Goal: Information Seeking & Learning: Learn about a topic

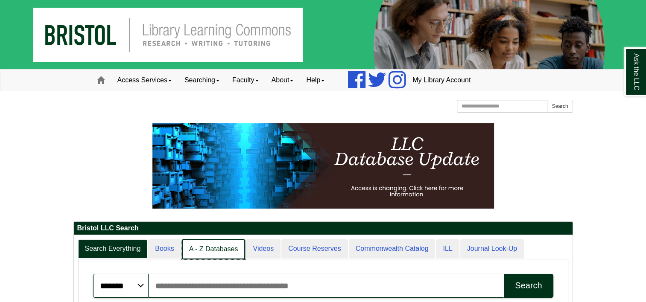
scroll to position [103, 498]
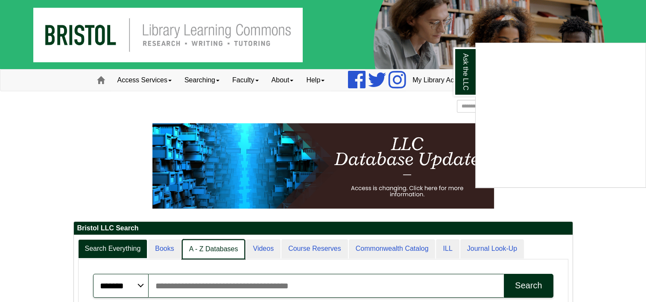
click at [209, 252] on div "Ask the LLC" at bounding box center [323, 151] width 646 height 302
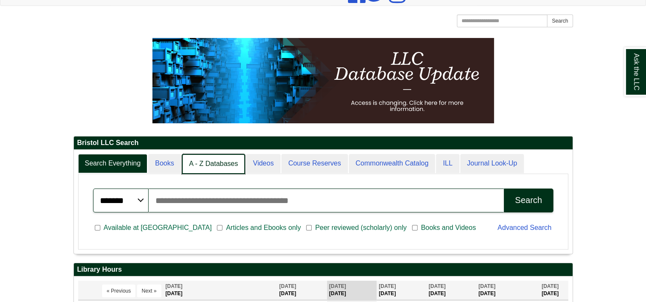
scroll to position [4, 4]
click at [206, 164] on link "A - Z Databases" at bounding box center [214, 164] width 64 height 20
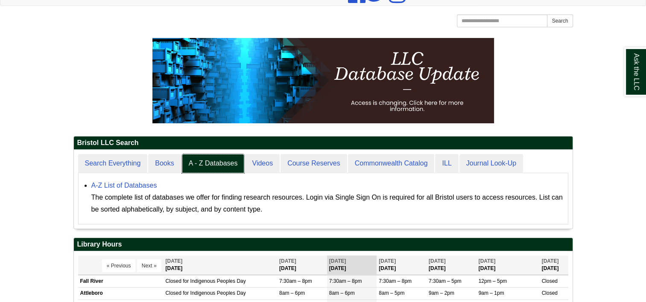
scroll to position [79, 498]
click at [143, 185] on link "A-Z List of Databases" at bounding box center [124, 185] width 66 height 7
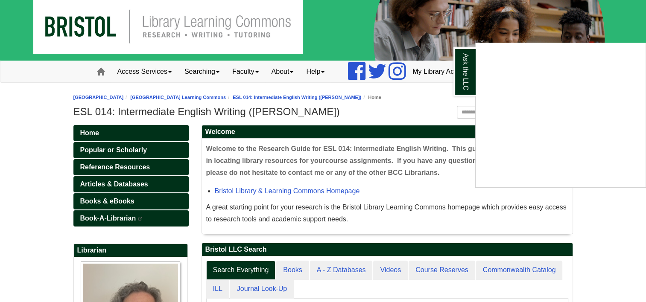
scroll to position [6, 0]
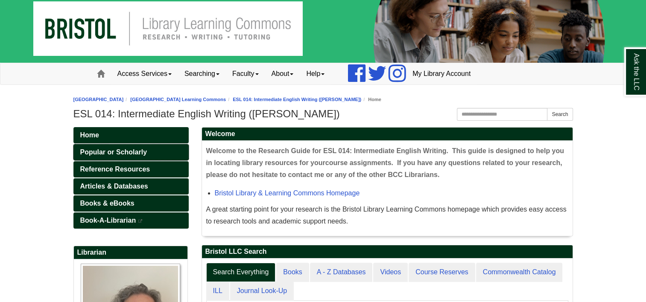
click at [134, 151] on span "Popular or Scholarly" at bounding box center [113, 151] width 67 height 7
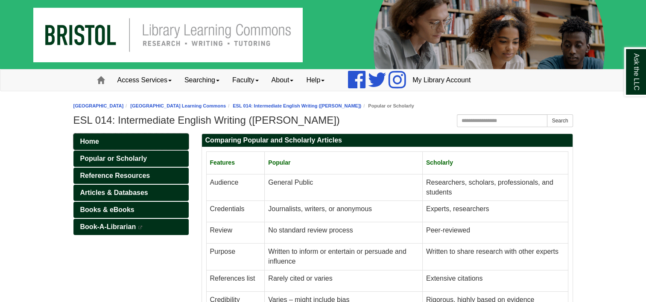
click at [90, 138] on span "Home" at bounding box center [89, 141] width 19 height 7
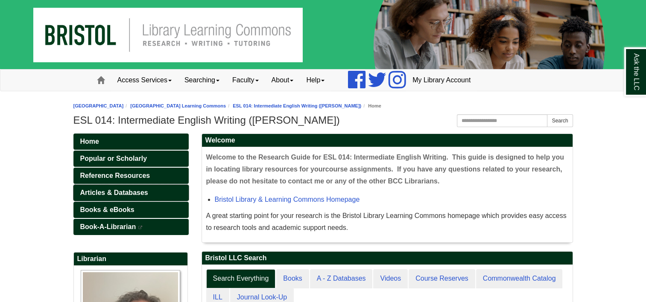
click at [131, 189] on span "Articles & Databases" at bounding box center [114, 192] width 68 height 7
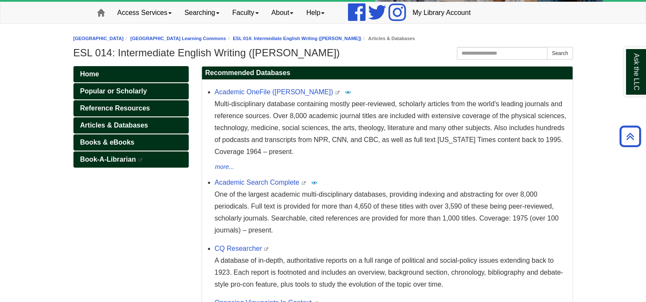
scroll to position [59, 0]
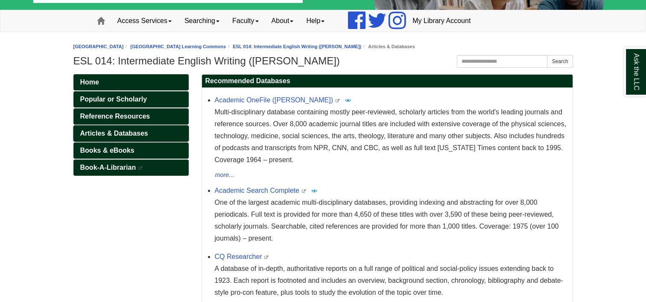
click at [132, 130] on span "Articles & Databases" at bounding box center [114, 133] width 68 height 7
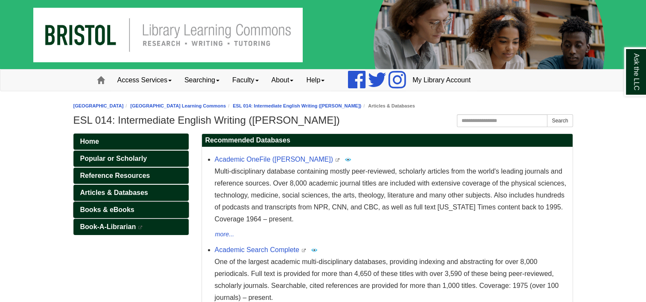
click at [117, 210] on span "Books & eBooks" at bounding box center [107, 209] width 54 height 7
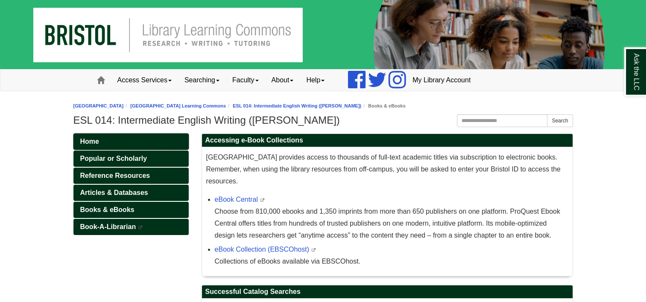
click at [95, 142] on span "Home" at bounding box center [89, 141] width 19 height 7
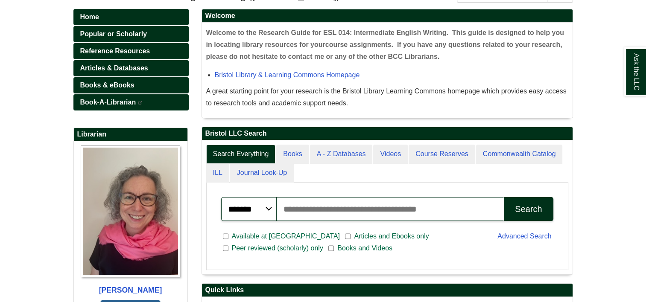
scroll to position [128, 0]
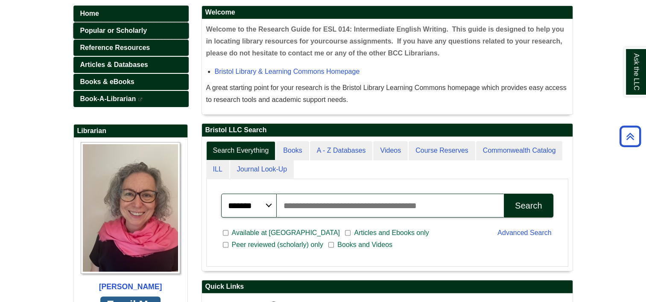
click at [127, 32] on span "Popular or Scholarly" at bounding box center [113, 30] width 67 height 7
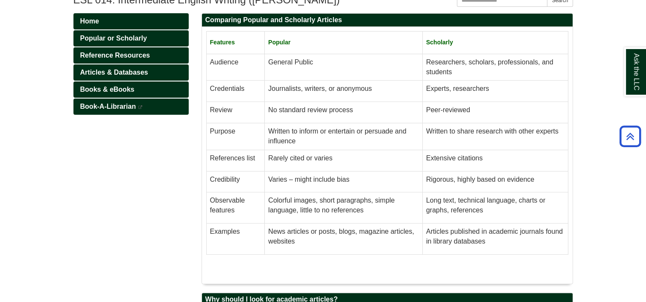
scroll to position [100, 0]
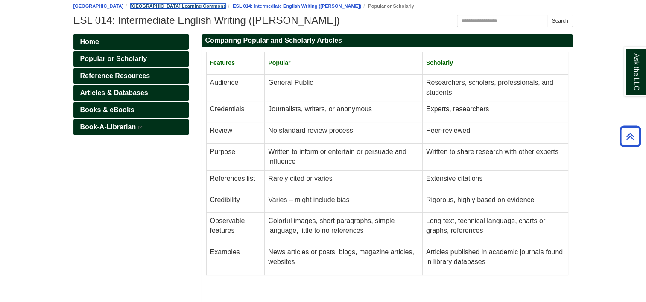
click at [226, 5] on link "[GEOGRAPHIC_DATA] Learning Commons" at bounding box center [178, 5] width 96 height 5
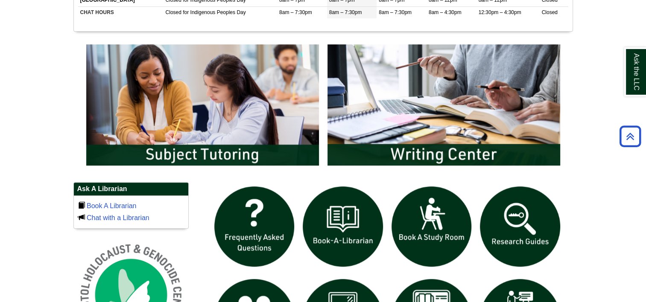
scroll to position [512, 0]
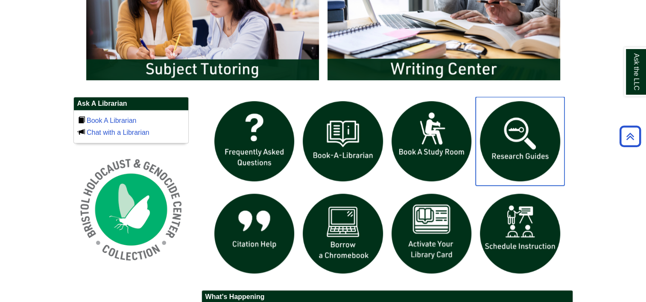
click at [522, 130] on img "slideshow" at bounding box center [519, 141] width 89 height 89
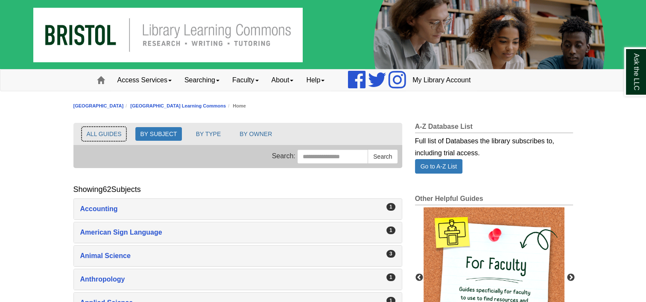
click at [112, 133] on button "ALL GUIDES" at bounding box center [104, 134] width 44 height 14
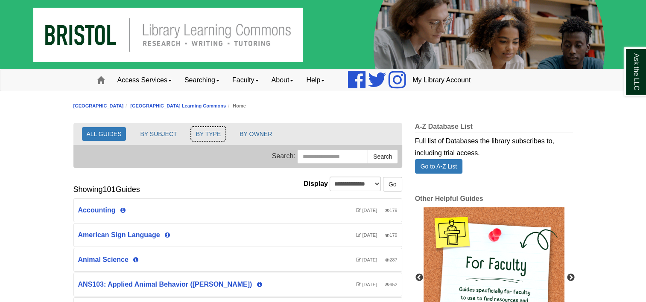
click at [213, 130] on button "BY TYPE" at bounding box center [208, 134] width 35 height 14
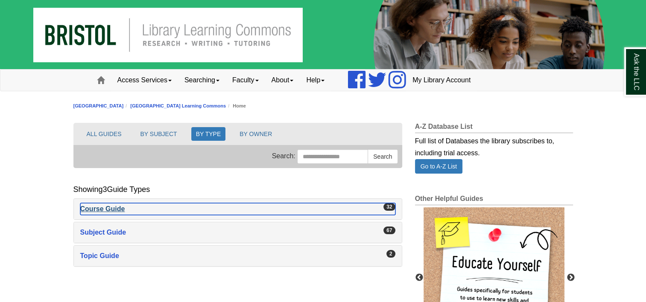
click at [110, 205] on div "Course Guide , 32 guides" at bounding box center [237, 209] width 315 height 12
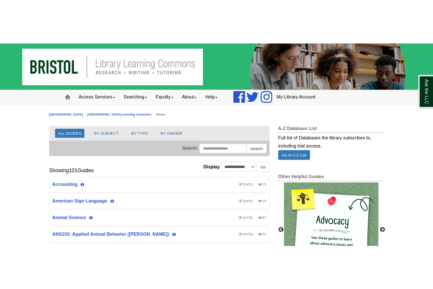
scroll to position [23, 271]
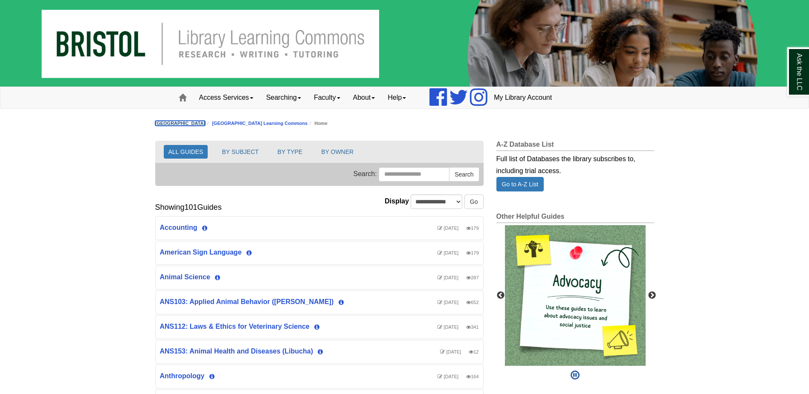
click at [204, 125] on link "Bristol Community College" at bounding box center [180, 123] width 50 height 5
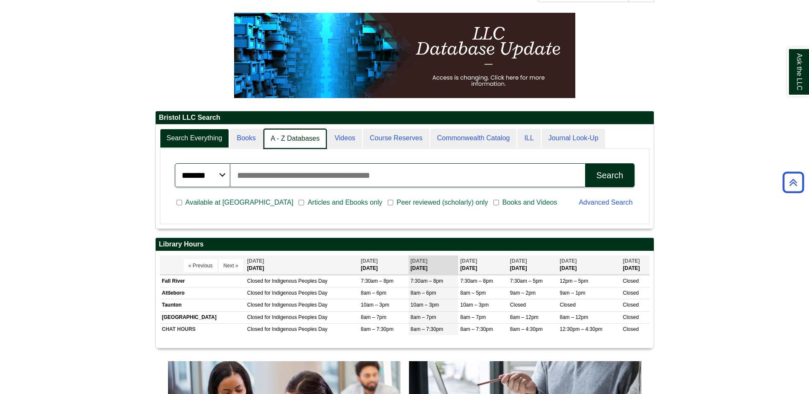
scroll to position [4, 4]
click at [292, 130] on link "A - Z Databases" at bounding box center [296, 139] width 64 height 20
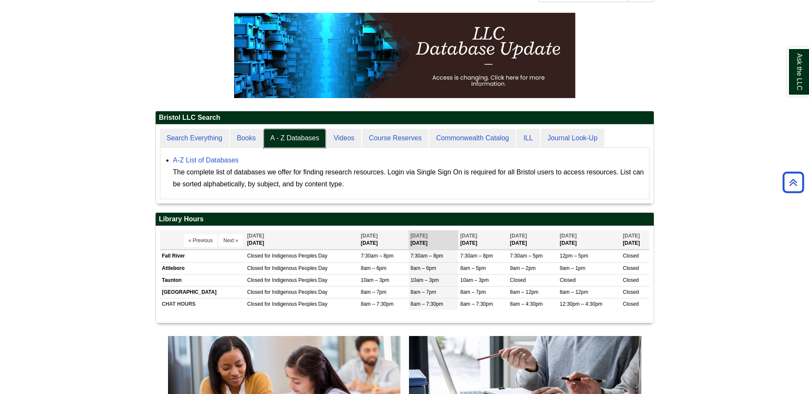
scroll to position [79, 498]
click at [212, 160] on link "A-Z List of Databases" at bounding box center [206, 160] width 66 height 7
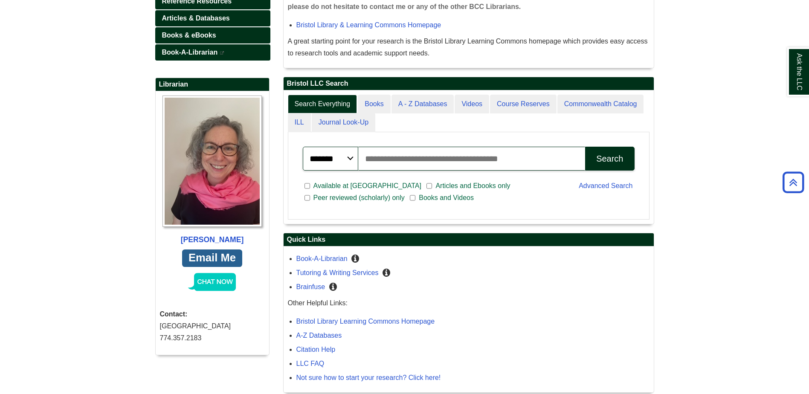
scroll to position [213, 0]
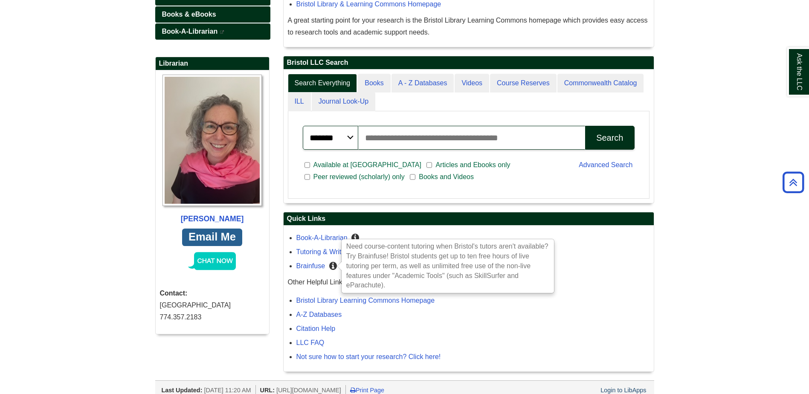
click at [332, 263] on icon "Need course-content tutoring when Bristol's tutors aren't available? Try Brainf…" at bounding box center [333, 266] width 8 height 7
click at [496, 344] on div "LLC FAQ" at bounding box center [473, 343] width 353 height 12
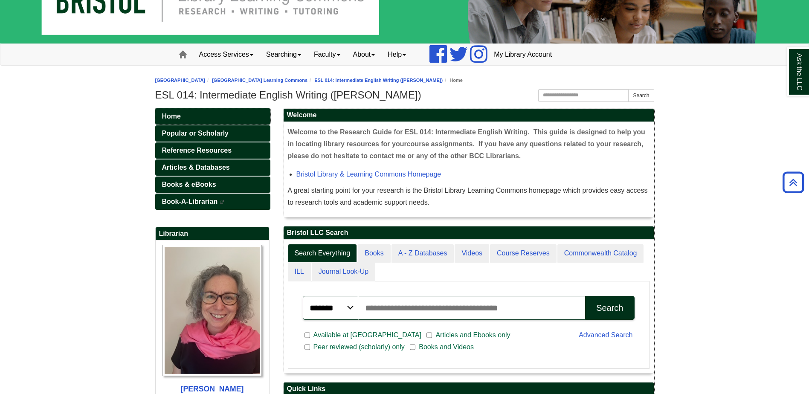
scroll to position [43, 0]
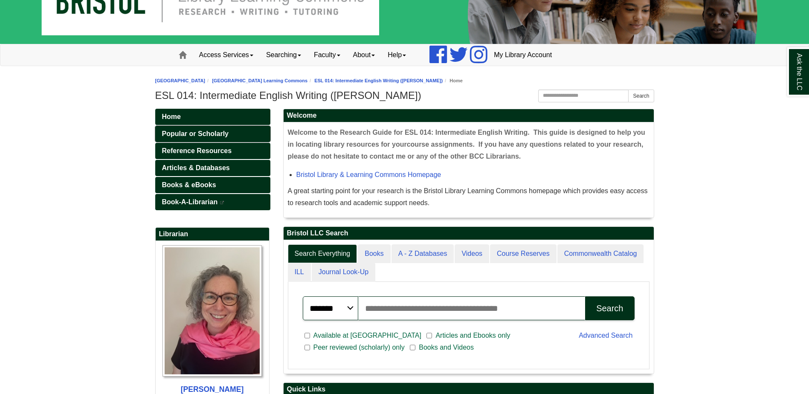
click at [197, 133] on span "Popular or Scholarly" at bounding box center [195, 133] width 67 height 7
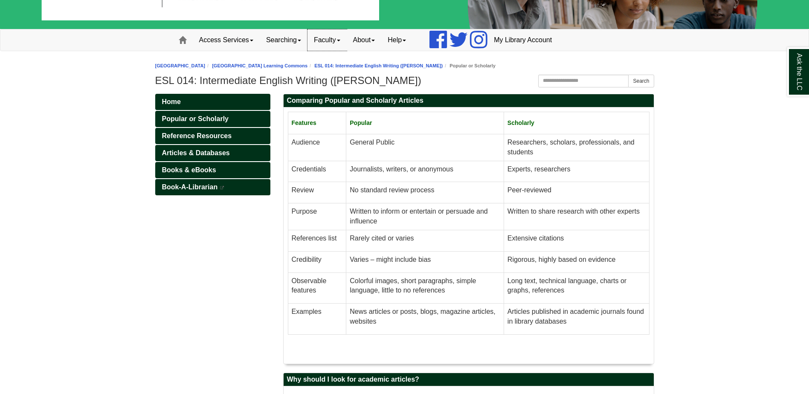
scroll to position [43, 0]
